Goal: Task Accomplishment & Management: Complete application form

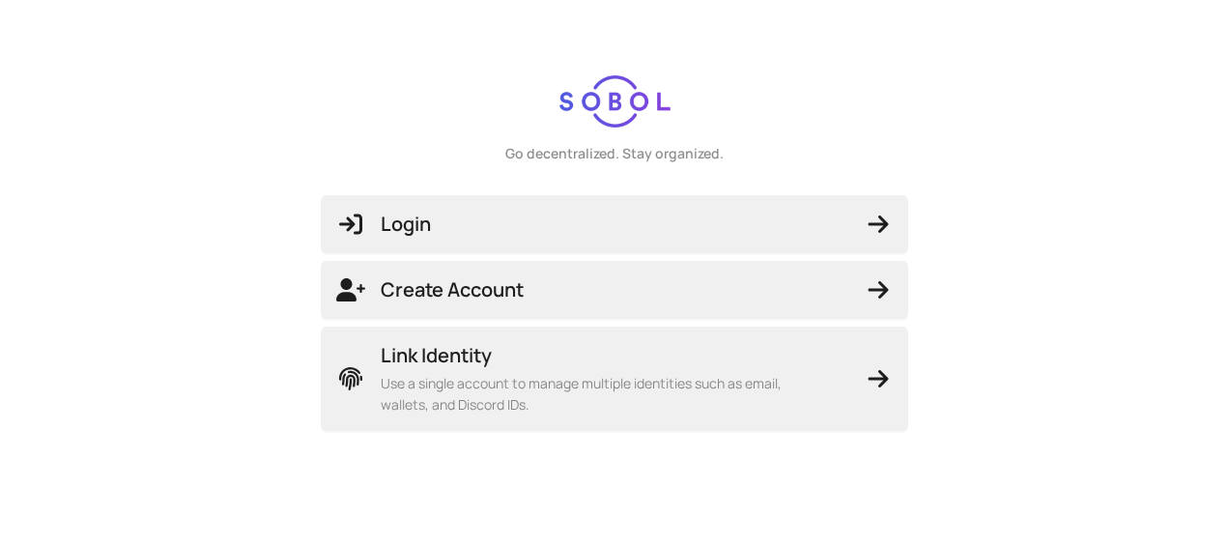
click at [33, 524] on div "Go decentralized. Stay organized. Login Create Account Link Identity Use a sing…" at bounding box center [614, 272] width 1229 height 545
click at [528, 292] on span "Create Account" at bounding box center [614, 289] width 557 height 27
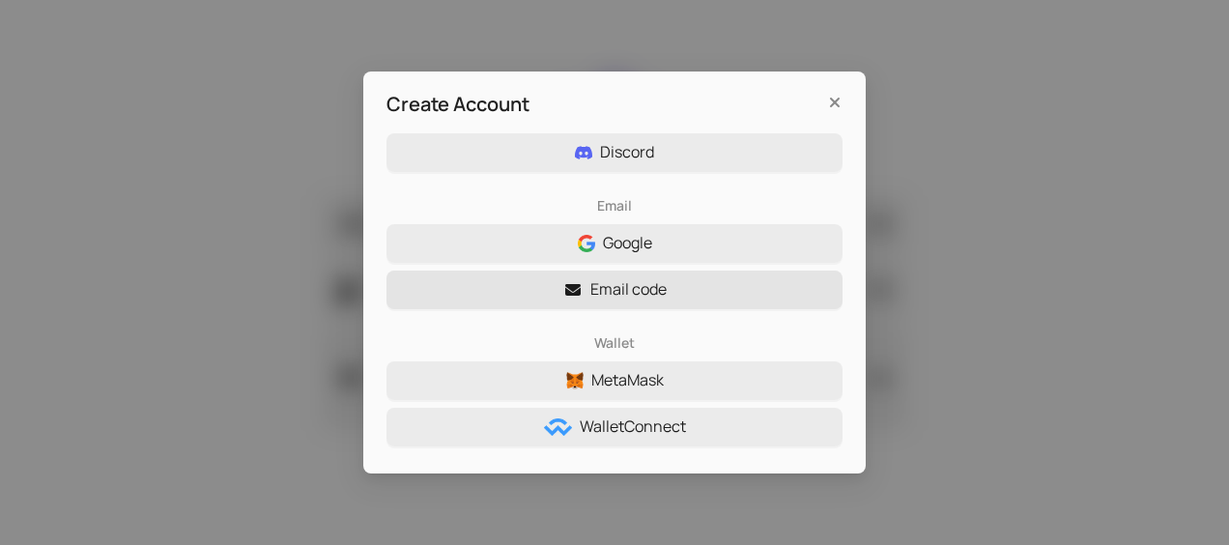
click at [628, 294] on span "Email code" at bounding box center [628, 289] width 76 height 24
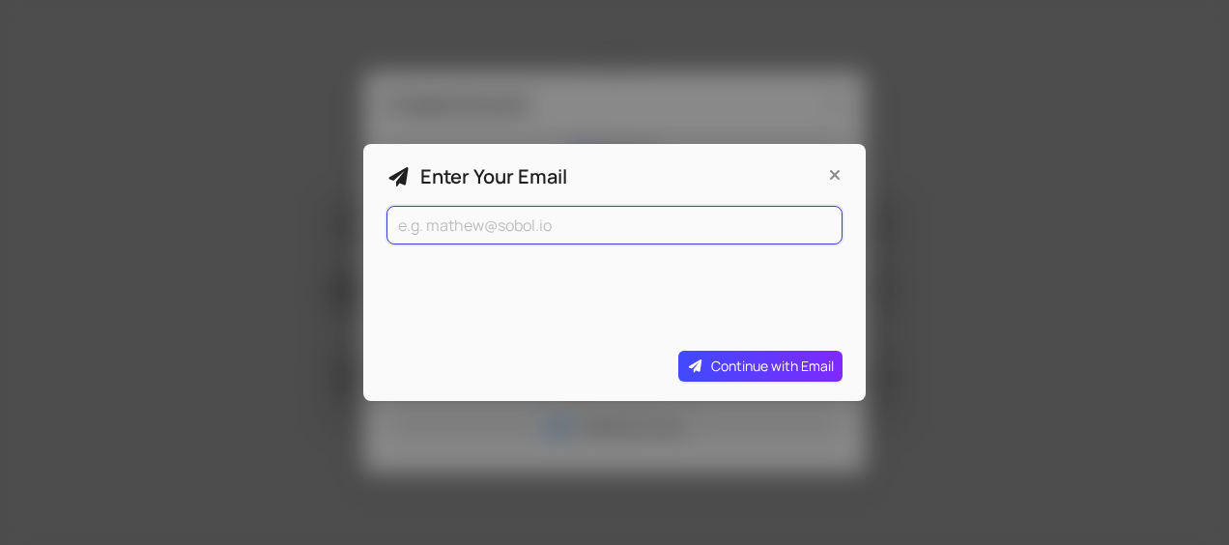
click at [468, 223] on input "email" at bounding box center [615, 225] width 456 height 39
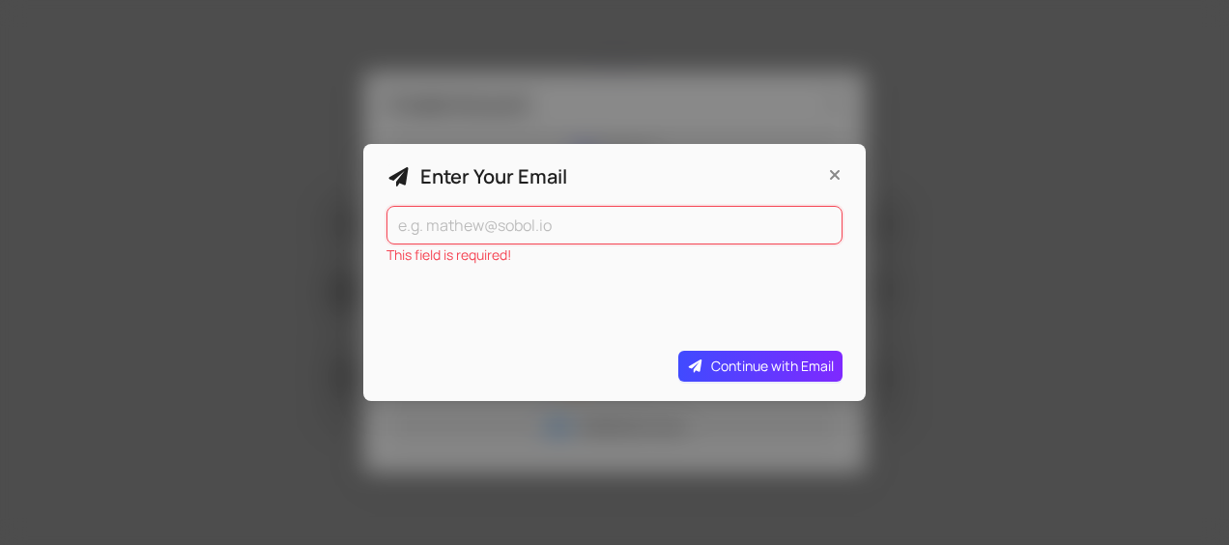
click at [452, 224] on input "email" at bounding box center [615, 225] width 456 height 39
click at [483, 216] on input "email" at bounding box center [615, 225] width 456 height 39
type input "[PERSON_NAME][EMAIL_ADDRESS][DOMAIN_NAME]"
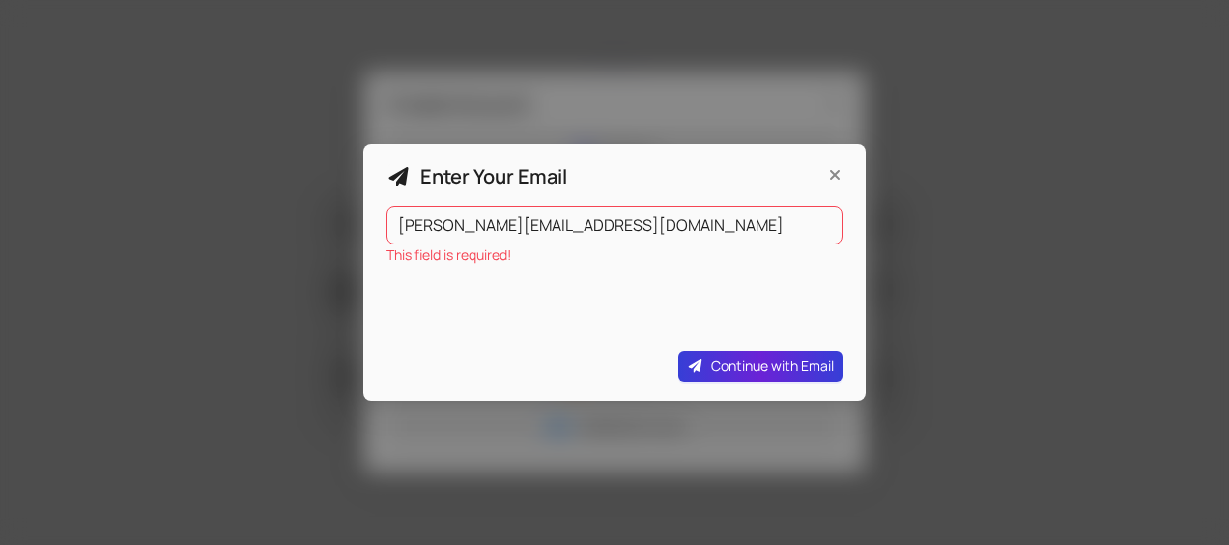
click at [754, 352] on button "Continue with Email" at bounding box center [760, 366] width 165 height 31
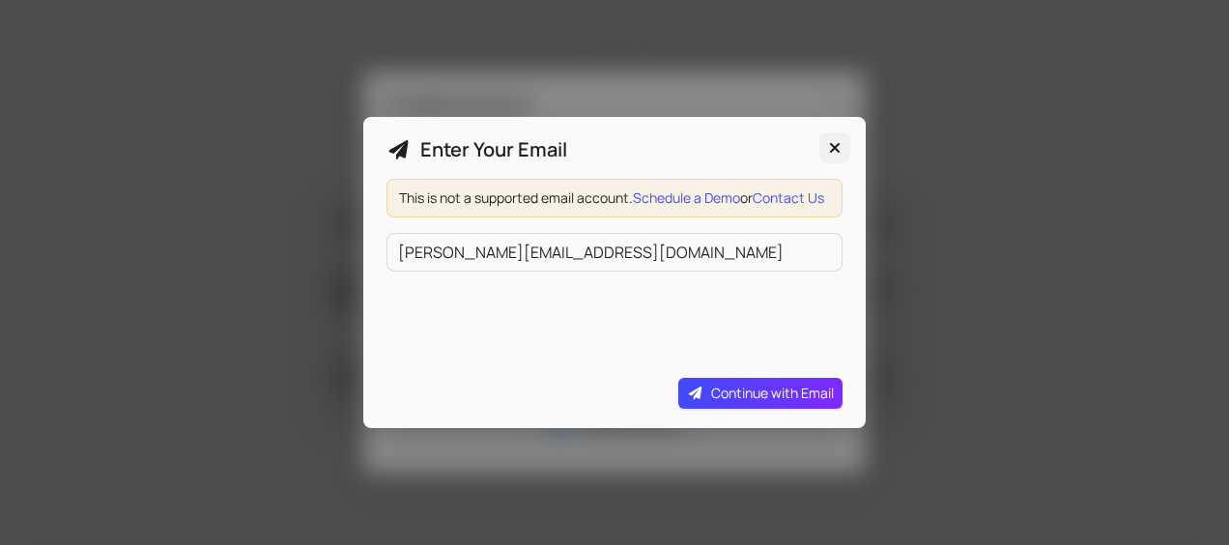
click at [837, 140] on icon "Close" at bounding box center [834, 147] width 19 height 15
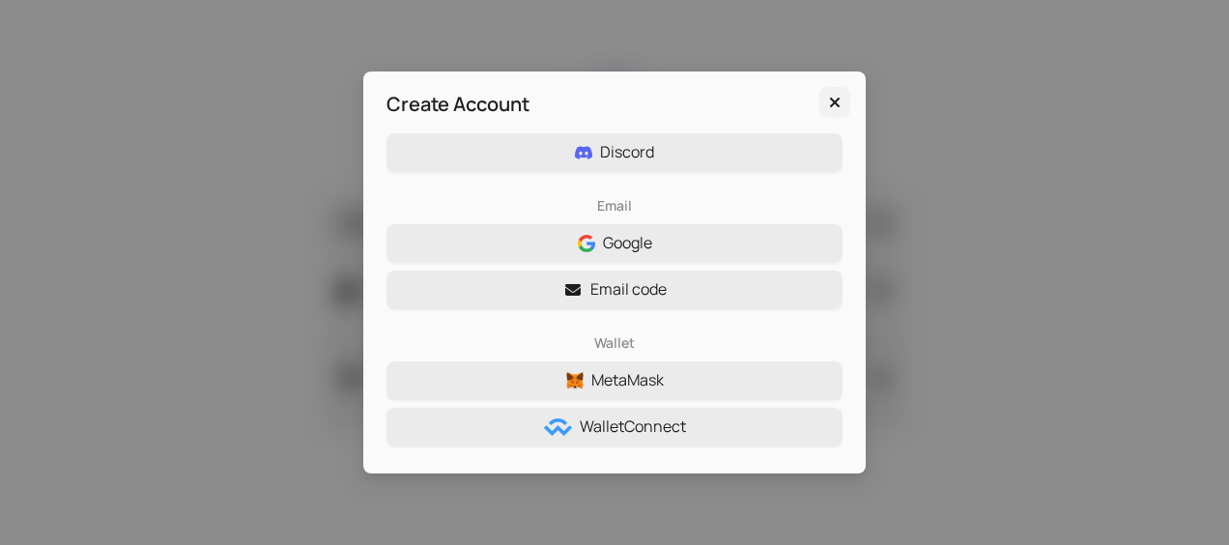
click at [835, 98] on icon "Close" at bounding box center [834, 102] width 19 height 15
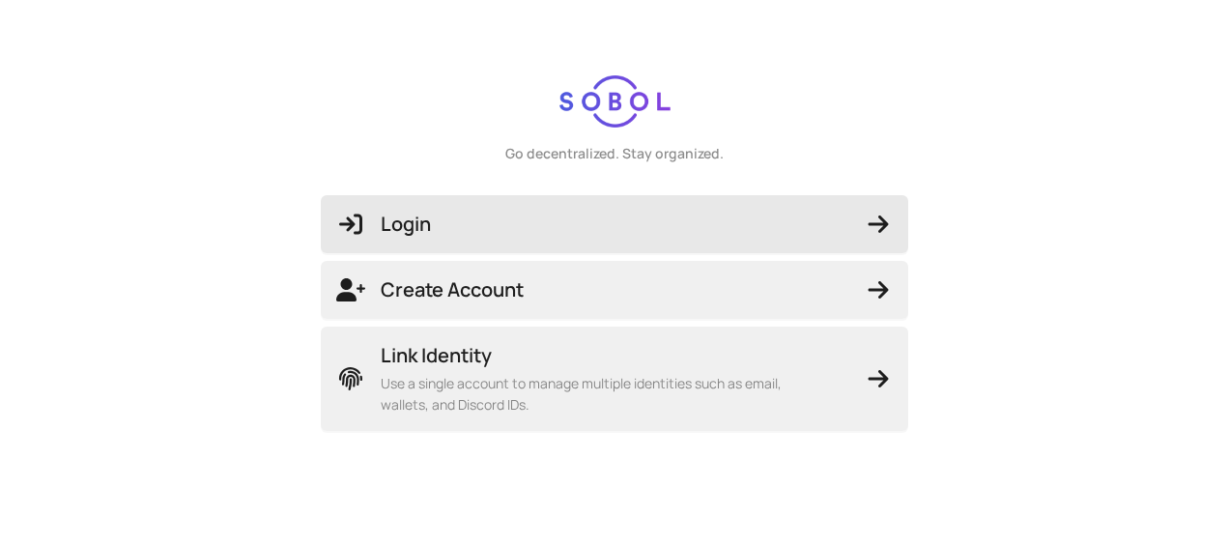
click at [475, 206] on button "Login" at bounding box center [615, 224] width 588 height 58
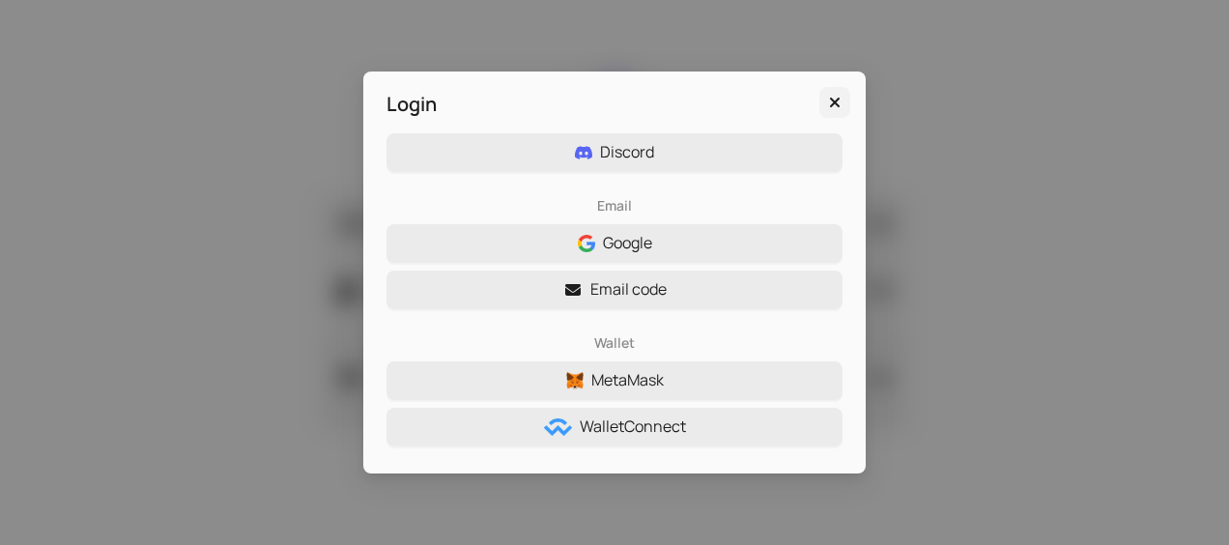
click at [836, 102] on icon "Close" at bounding box center [835, 103] width 10 height 10
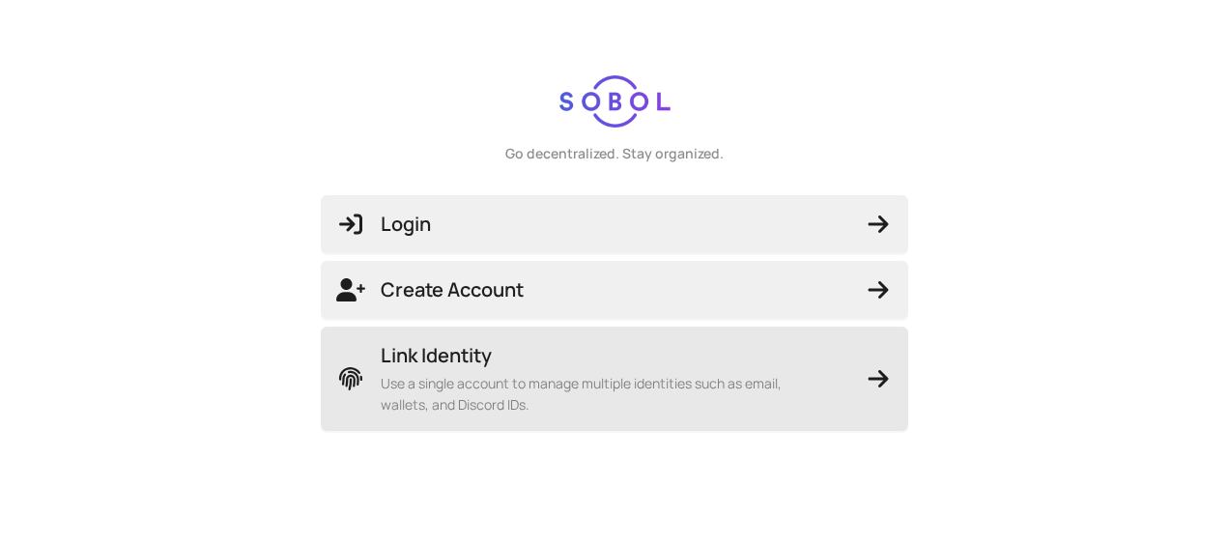
click at [530, 347] on span "Link Identity" at bounding box center [603, 355] width 445 height 27
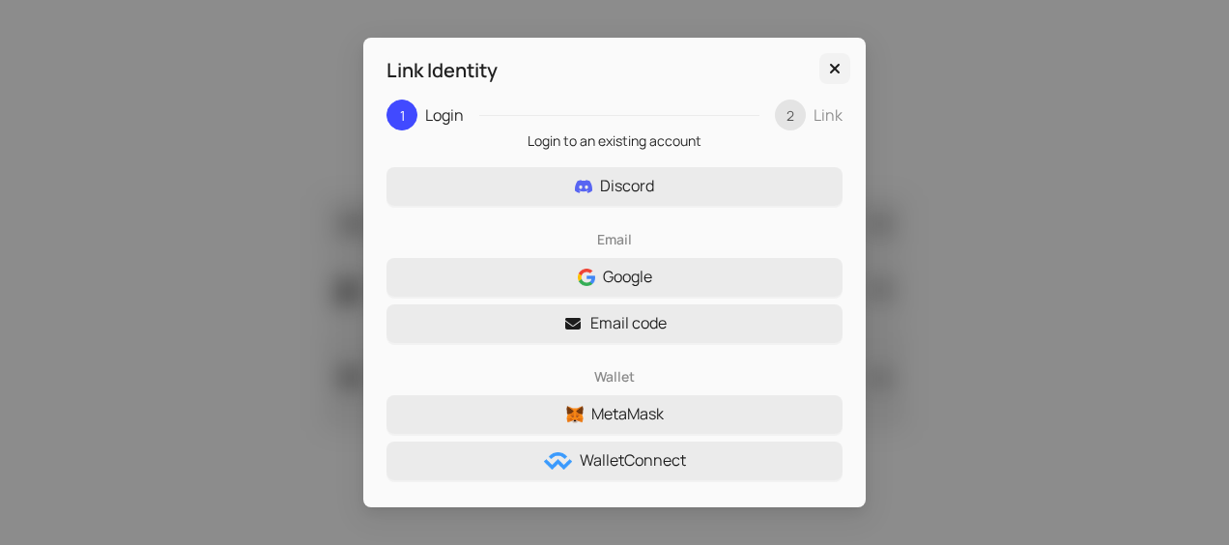
click at [841, 69] on icon "Close" at bounding box center [834, 68] width 19 height 15
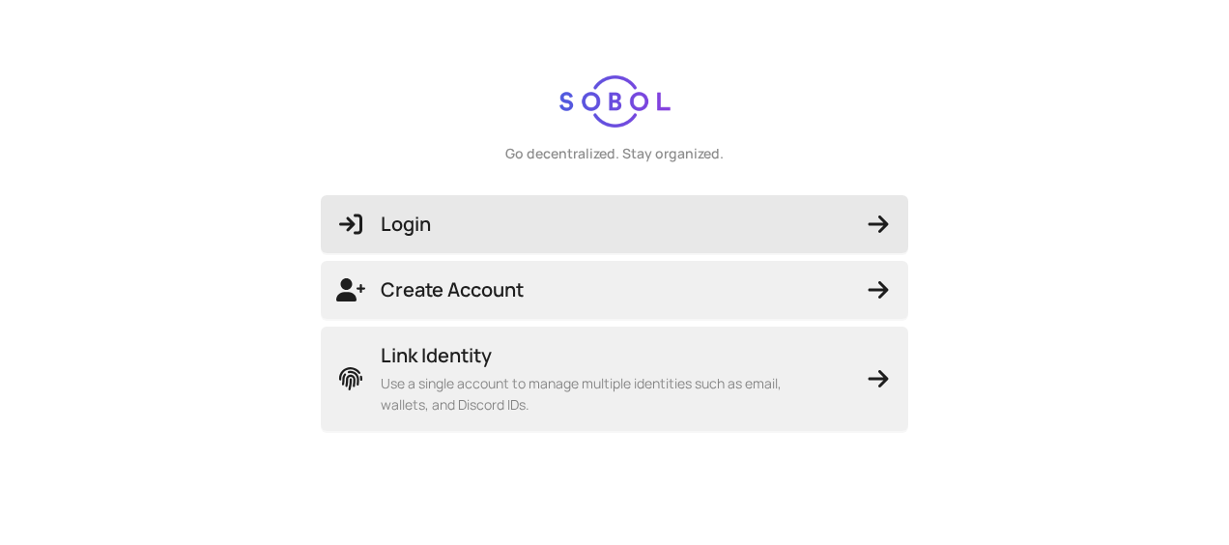
click at [430, 224] on span "Login" at bounding box center [614, 224] width 557 height 27
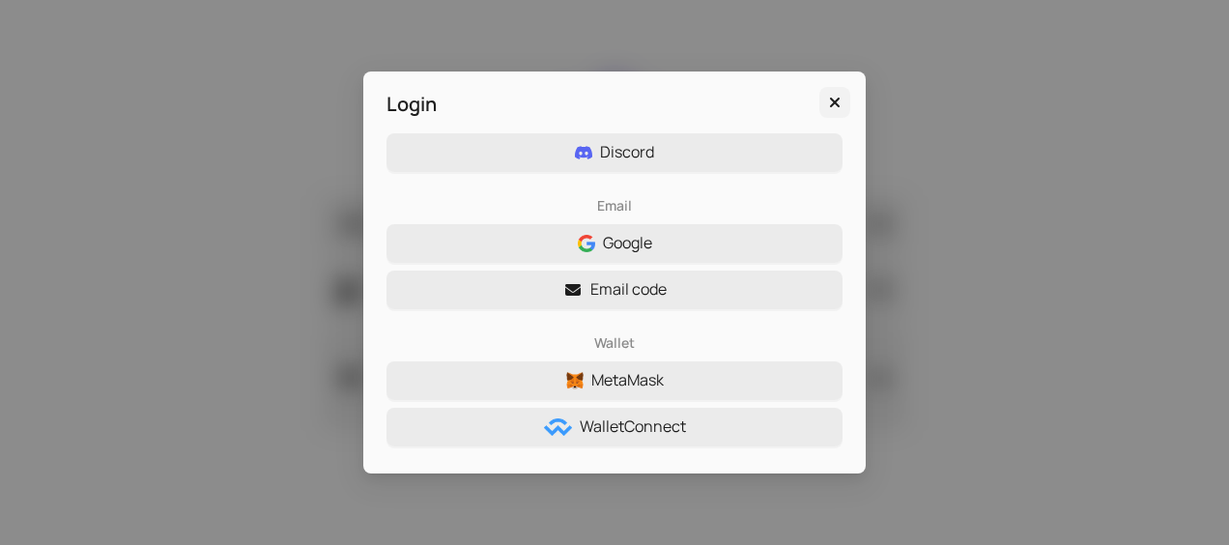
click at [842, 101] on icon "Close" at bounding box center [834, 102] width 19 height 15
